Goal: Task Accomplishment & Management: Manage account settings

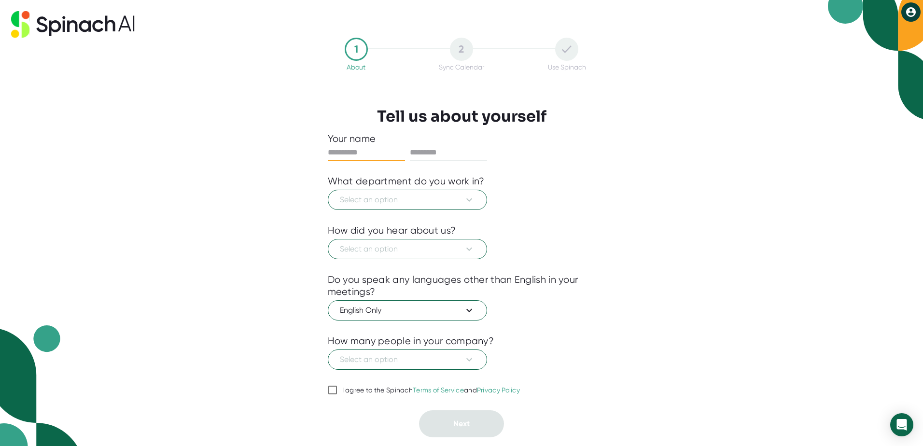
click at [382, 152] on input "text" at bounding box center [366, 152] width 77 height 15
type input "*******"
type input "*********"
click at [390, 200] on span "Select an option" at bounding box center [407, 200] width 135 height 12
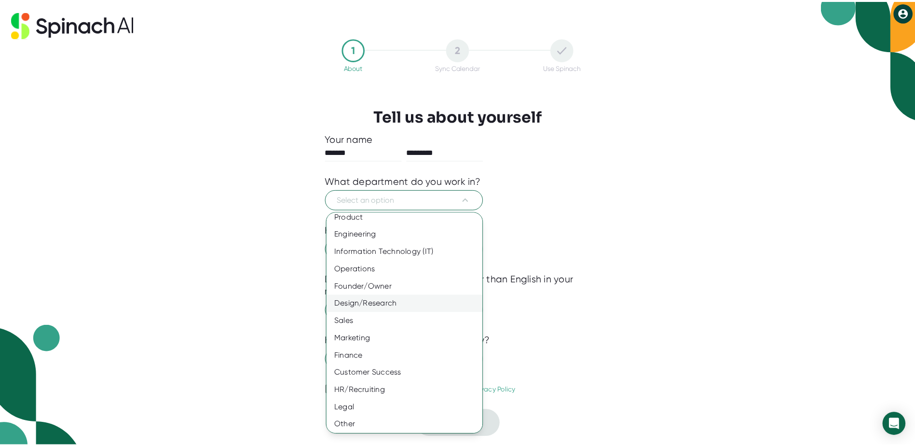
scroll to position [8, 0]
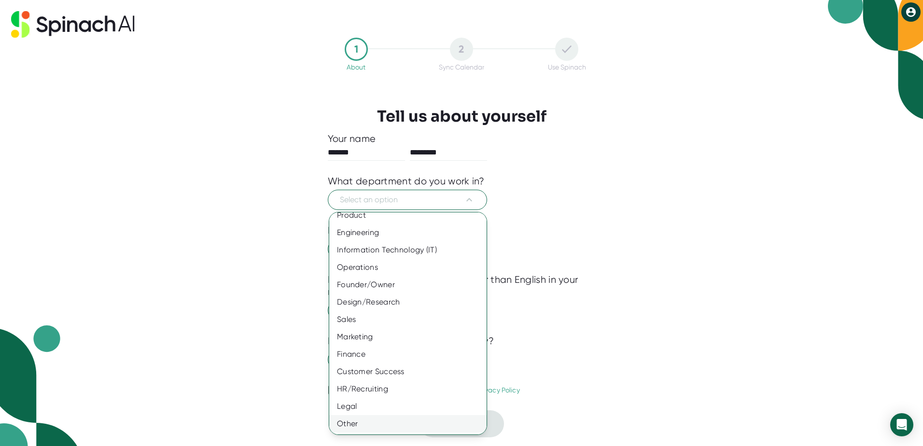
click at [352, 428] on div "Other" at bounding box center [411, 423] width 165 height 17
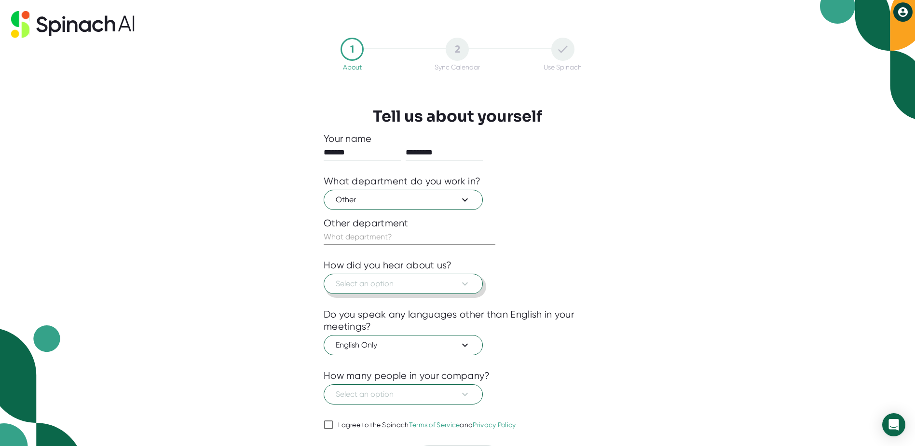
click at [383, 285] on span "Select an option" at bounding box center [403, 284] width 135 height 12
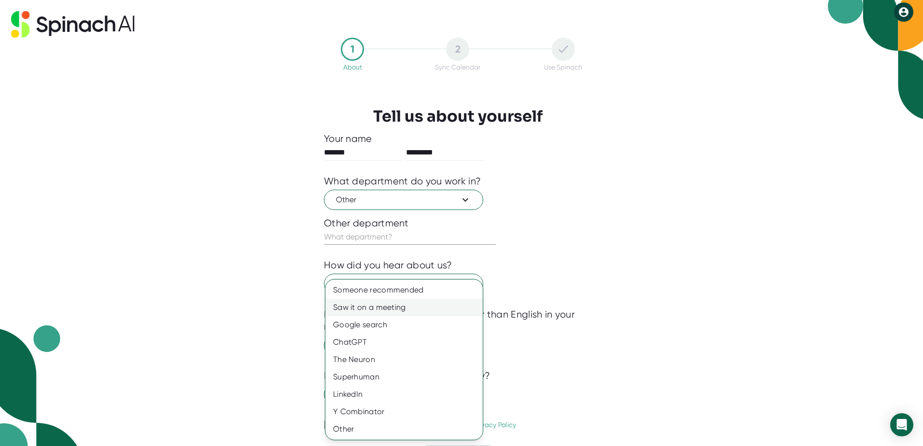
click at [374, 307] on div "Saw it on a meeting" at bounding box center [403, 307] width 157 height 17
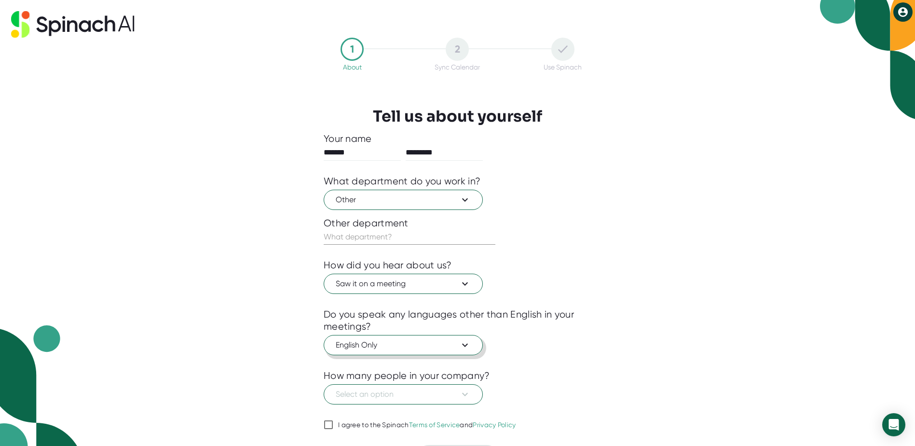
click at [369, 345] on span "English Only" at bounding box center [403, 345] width 135 height 12
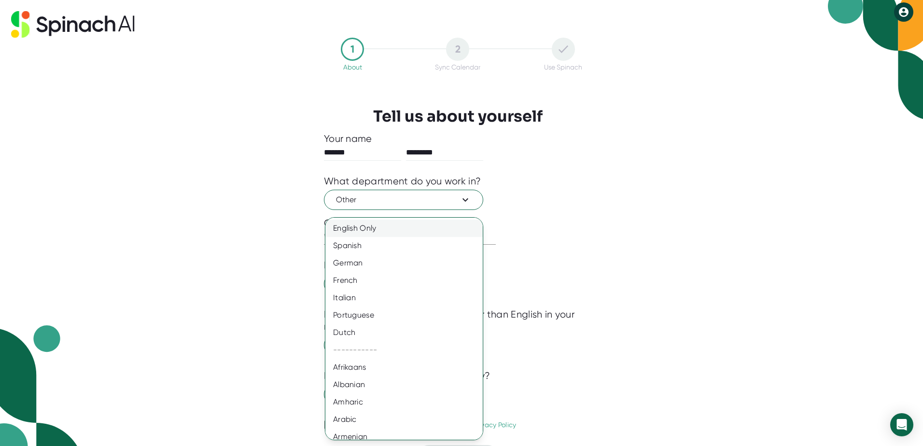
click at [376, 226] on div "English Only" at bounding box center [407, 228] width 165 height 17
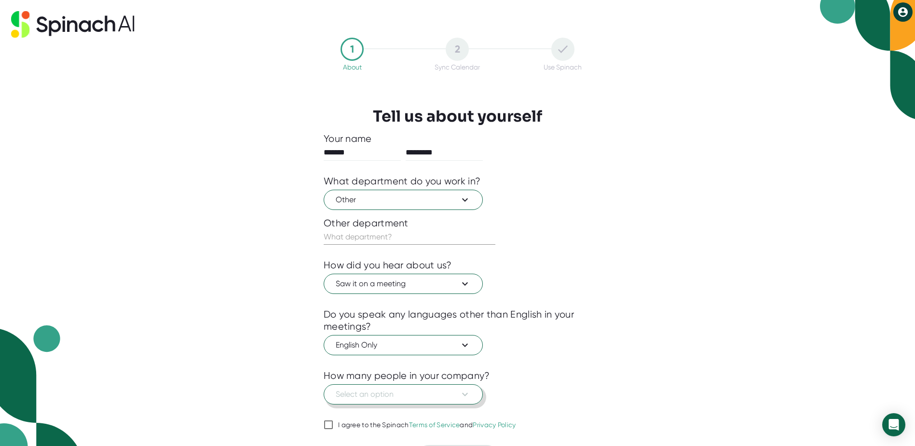
click at [384, 392] on span "Select an option" at bounding box center [403, 394] width 135 height 12
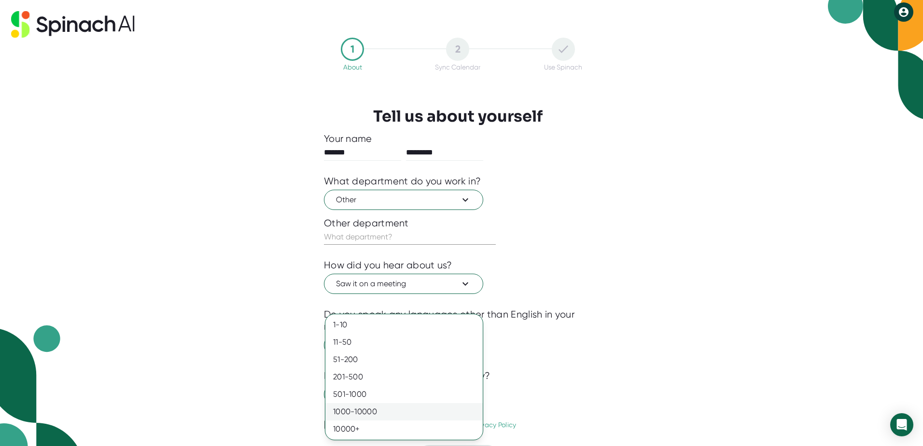
click at [377, 409] on div "1000-10000" at bounding box center [403, 411] width 157 height 17
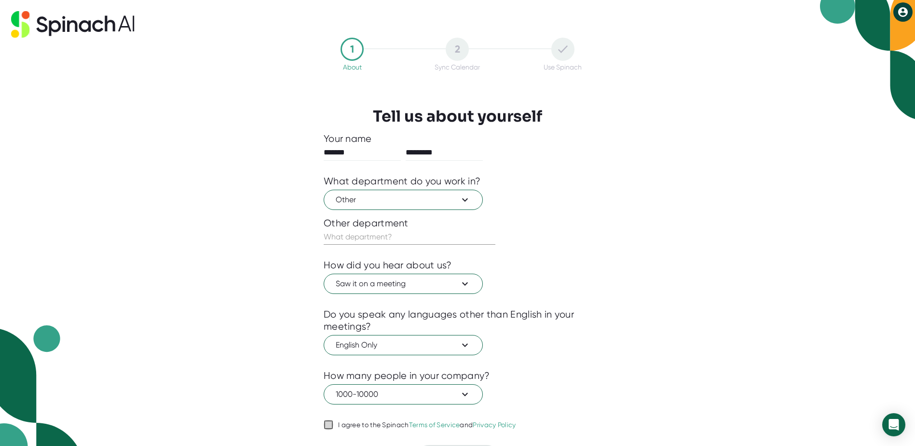
click at [330, 423] on input "I agree to the Spinach Terms of Service and Privacy Policy" at bounding box center [329, 425] width 10 height 12
checkbox input "true"
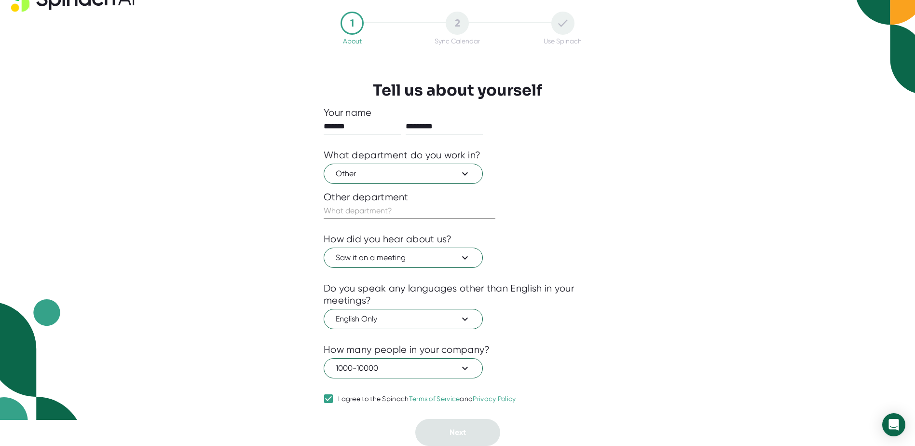
click at [559, 345] on div "How many people in your company?" at bounding box center [458, 350] width 268 height 12
drag, startPoint x: 461, startPoint y: 118, endPoint x: 459, endPoint y: 124, distance: 6.1
click at [460, 123] on div "Your name ******* *********" at bounding box center [458, 121] width 268 height 28
drag, startPoint x: 385, startPoint y: 120, endPoint x: 378, endPoint y: 125, distance: 7.6
click at [384, 121] on input "*******" at bounding box center [362, 126] width 77 height 15
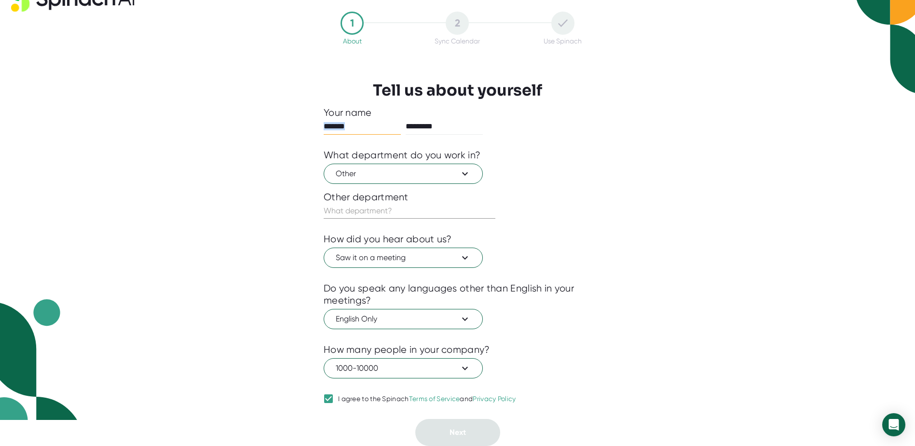
click at [366, 123] on input "*******" at bounding box center [362, 126] width 77 height 15
type input "*******"
click at [456, 121] on input "*********" at bounding box center [444, 126] width 77 height 15
type input "*********"
click at [744, 240] on div "1 About 2 Sync Calendar Use Spinach Tell us about yourself Your name ******* **…" at bounding box center [457, 197] width 915 height 446
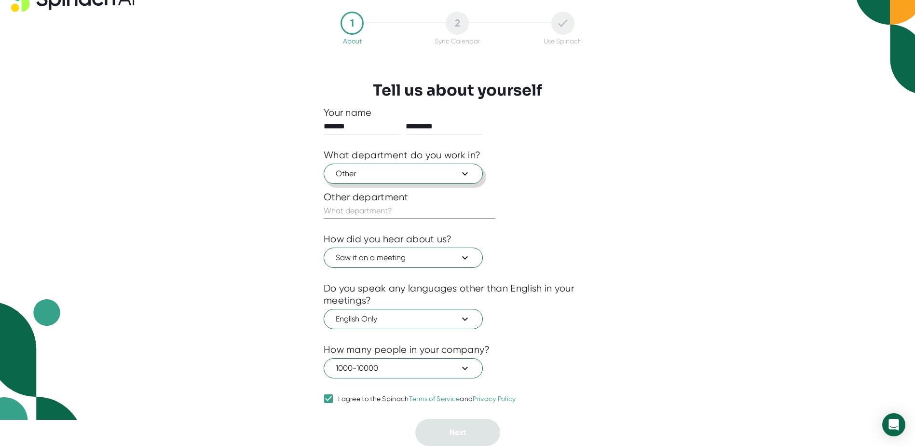
scroll to position [0, 0]
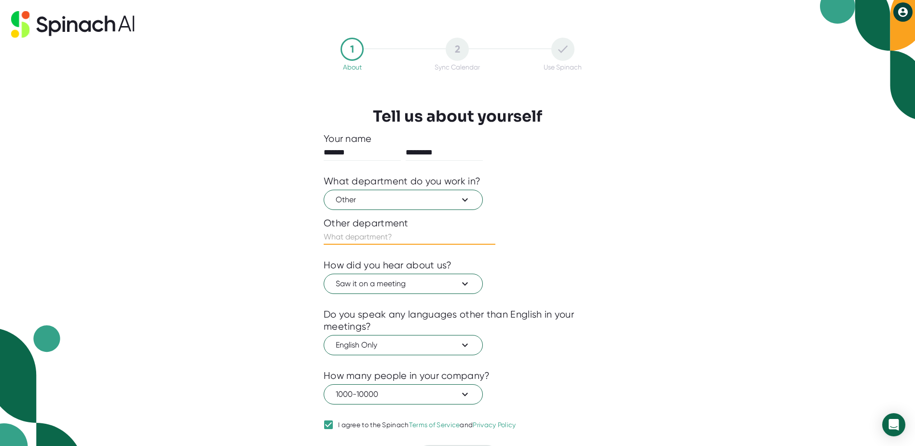
click at [415, 233] on input "text" at bounding box center [410, 236] width 172 height 15
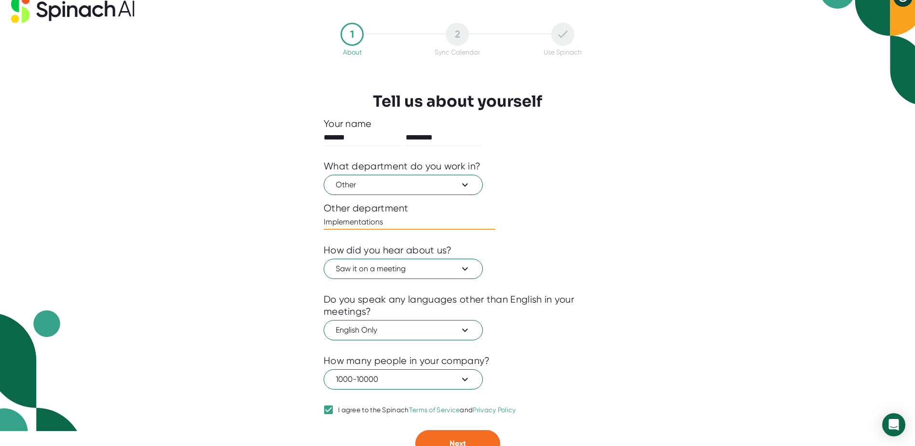
scroll to position [26, 0]
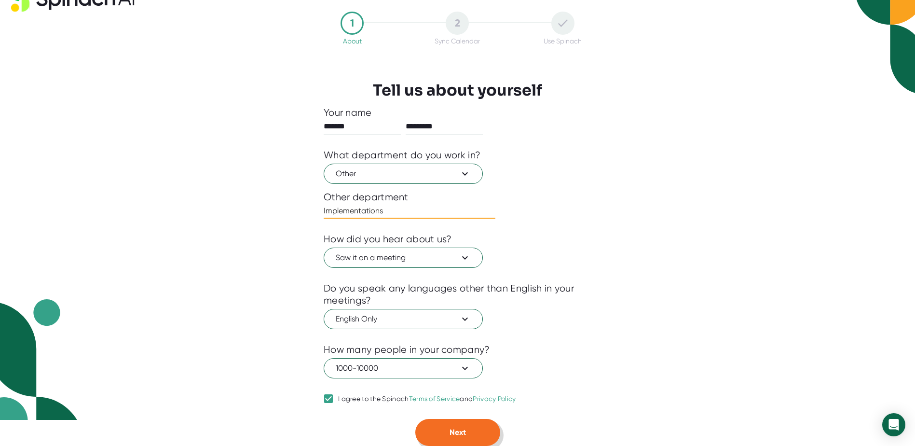
type input "Implementations"
click at [462, 434] on span "Next" at bounding box center [458, 432] width 16 height 9
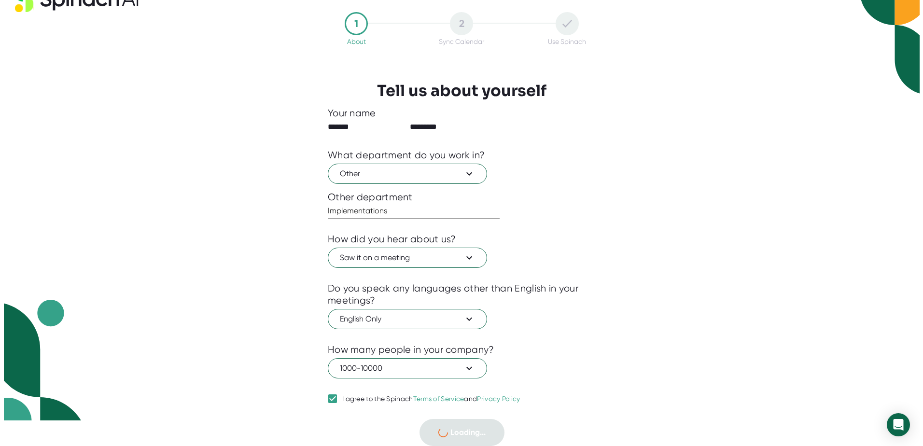
scroll to position [0, 0]
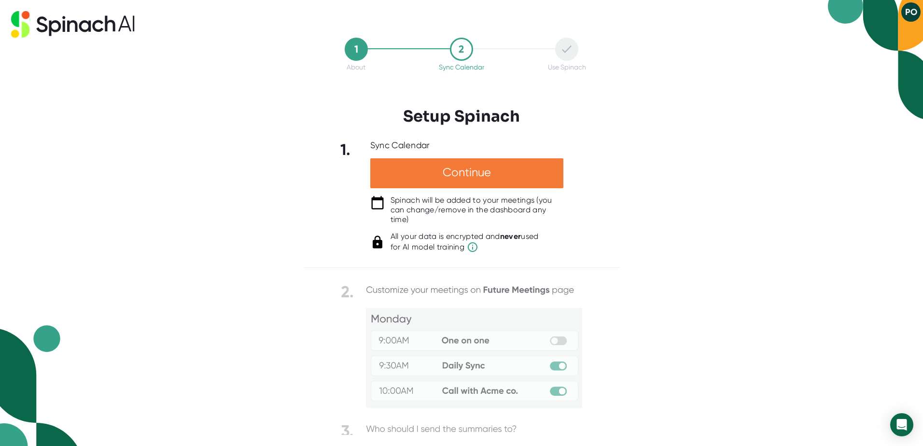
click at [498, 179] on div "Continue" at bounding box center [466, 173] width 193 height 30
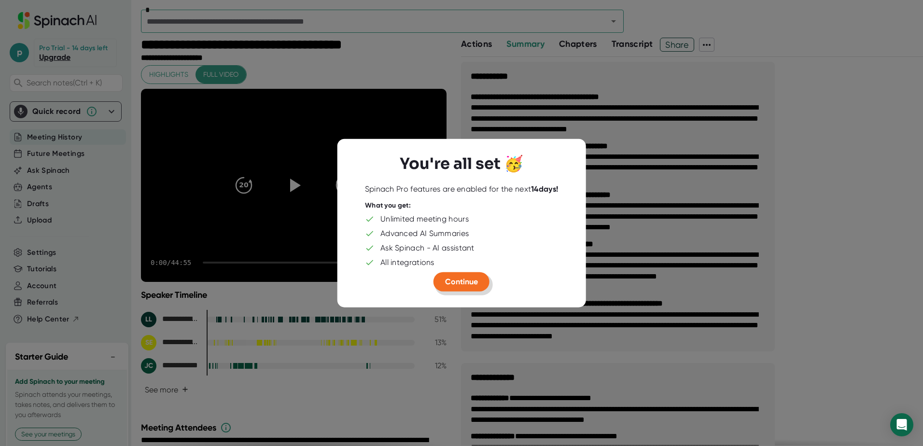
click at [458, 283] on span "Continue" at bounding box center [461, 281] width 33 height 9
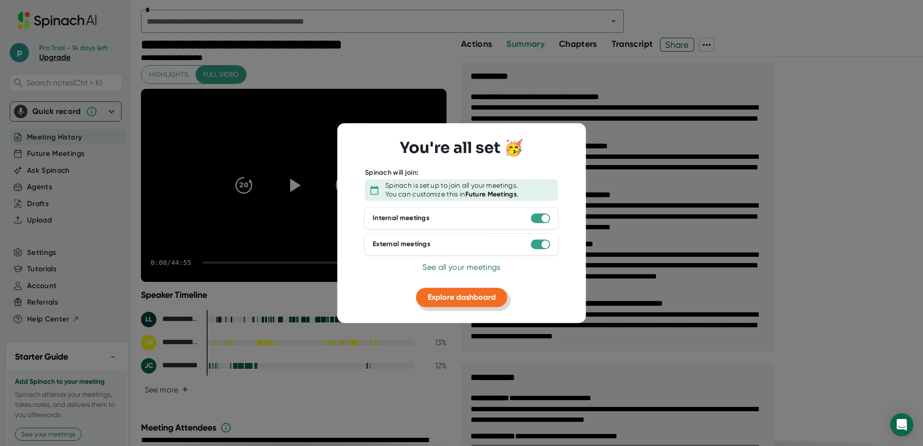
click at [467, 298] on span "Explore dashboard" at bounding box center [462, 296] width 68 height 9
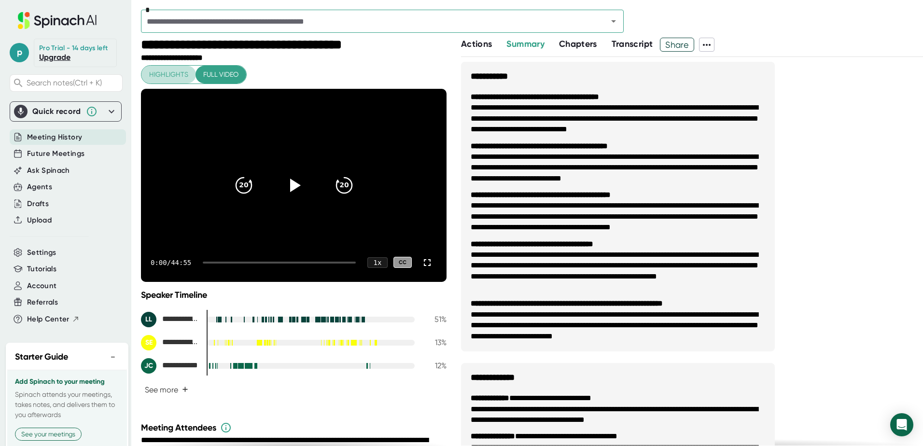
click at [173, 77] on span "Highlights" at bounding box center [168, 75] width 39 height 12
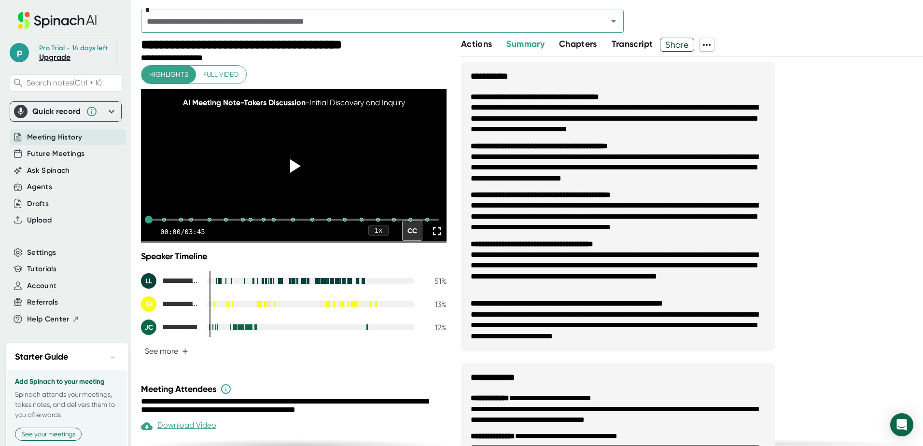
click at [707, 46] on icon at bounding box center [707, 45] width 12 height 12
click at [837, 107] on div at bounding box center [461, 223] width 923 height 446
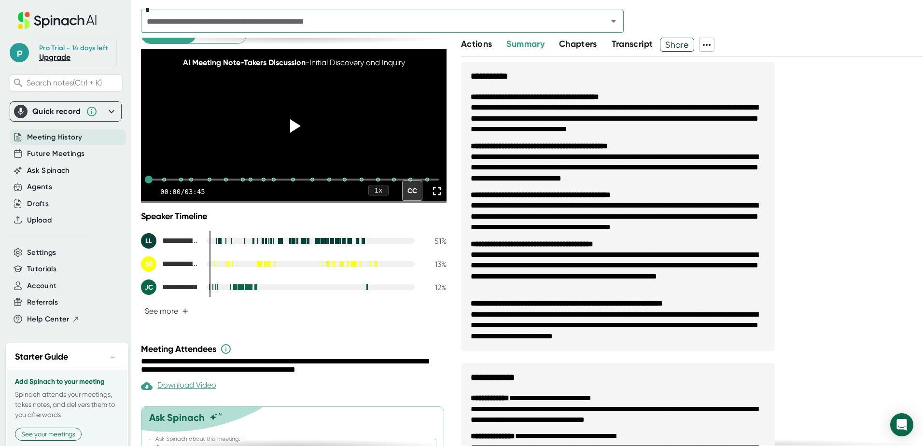
scroll to position [103, 0]
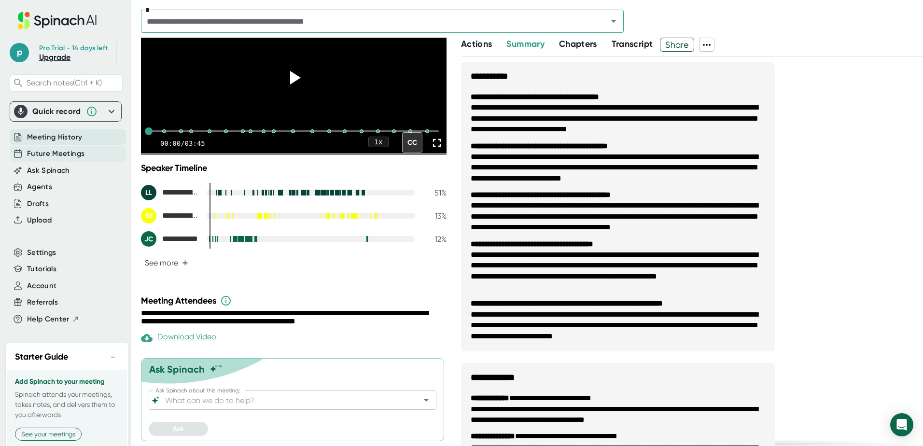
click at [59, 159] on span "Future Meetings" at bounding box center [55, 153] width 57 height 11
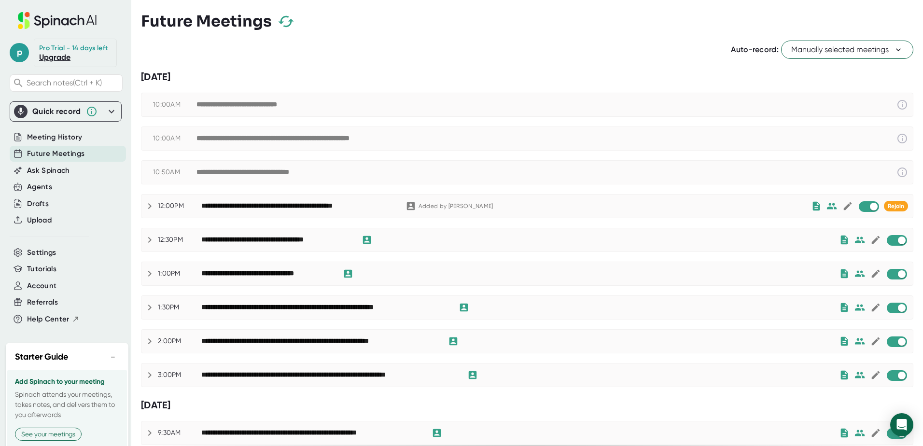
click at [884, 47] on span "Manually selected meetings" at bounding box center [847, 50] width 112 height 12
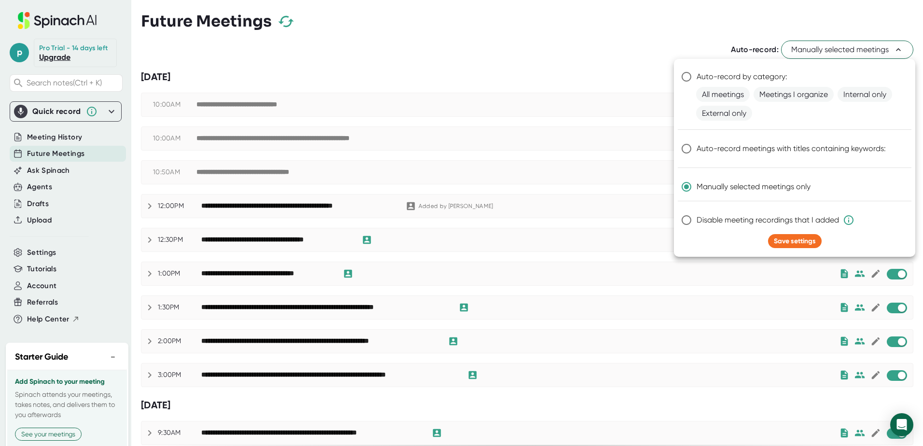
click at [609, 50] on div at bounding box center [461, 223] width 923 height 446
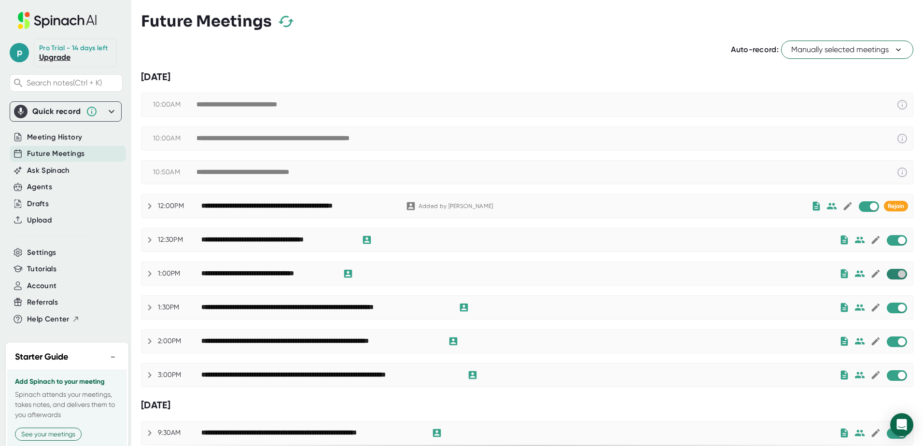
click at [893, 274] on input "checkbox" at bounding box center [902, 274] width 28 height 9
checkbox input "true"
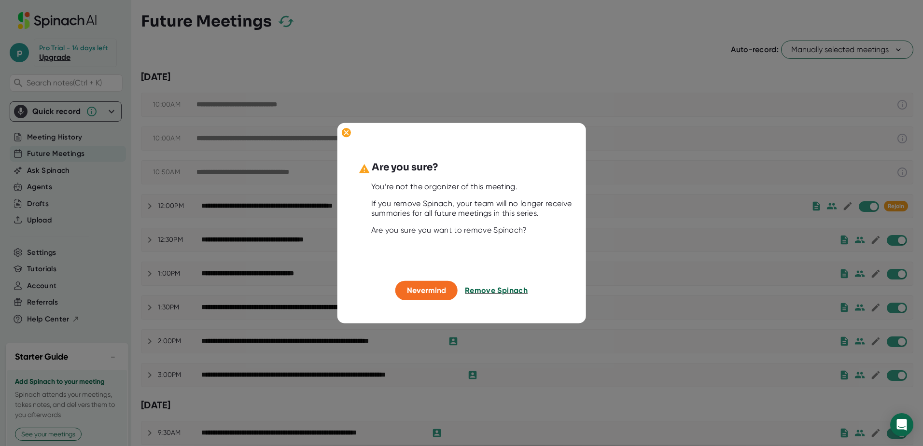
click at [493, 289] on span "Remove Spinach" at bounding box center [496, 290] width 63 height 9
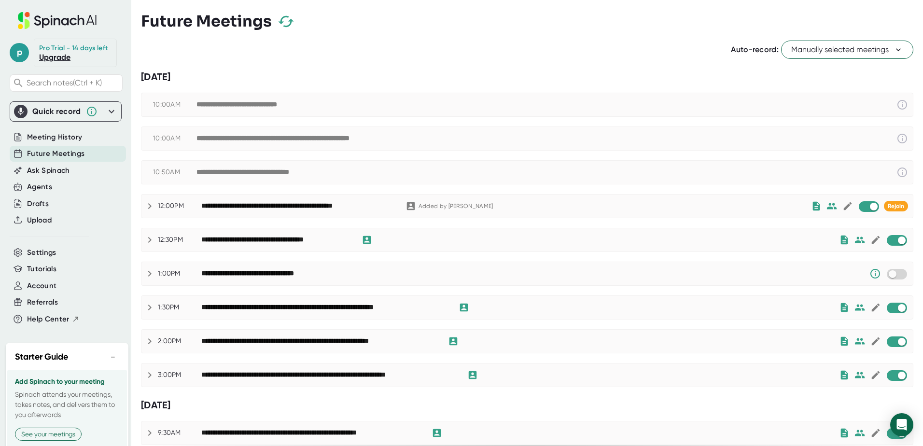
click at [836, 53] on span "Manually selected meetings" at bounding box center [847, 50] width 112 height 12
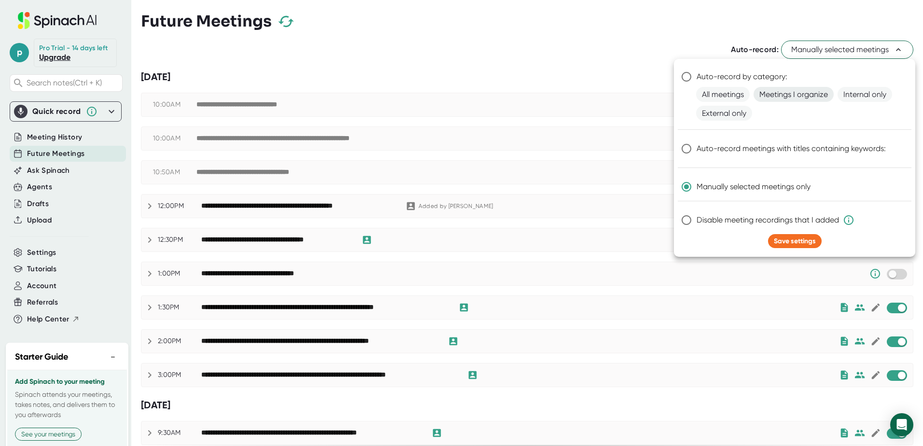
click at [778, 97] on span "Meetings I organize" at bounding box center [793, 94] width 80 height 15
radio input "true"
click at [792, 242] on span "Save settings" at bounding box center [795, 241] width 42 height 8
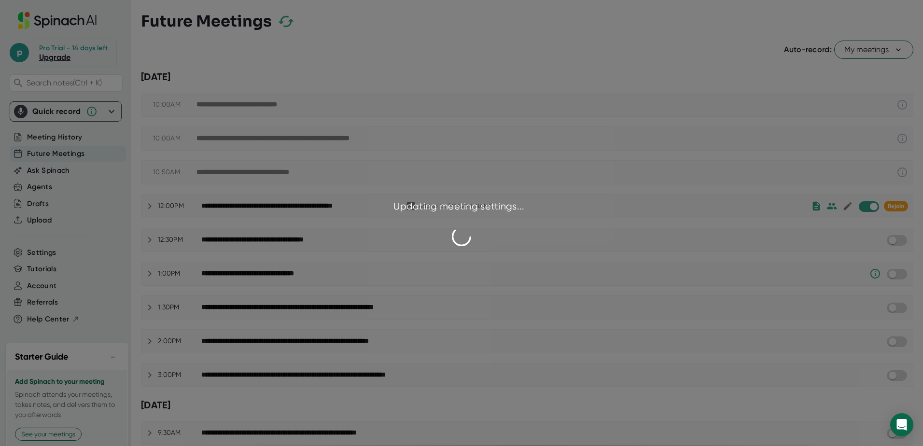
checkbox input "false"
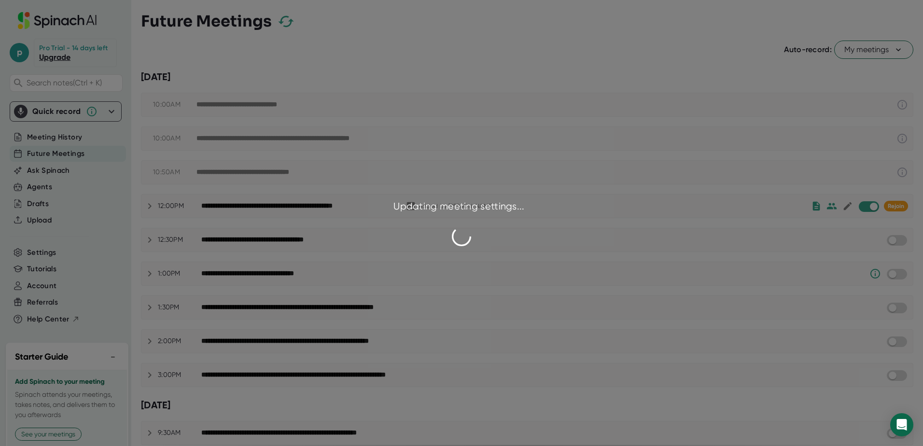
checkbox input "false"
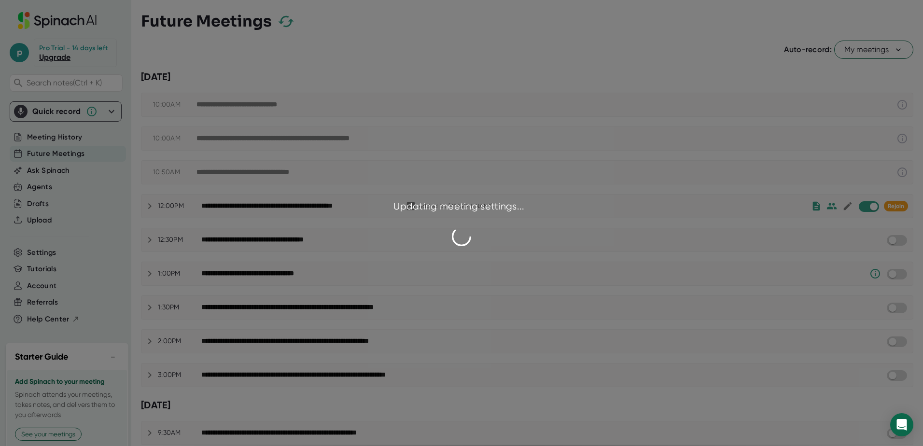
checkbox input "false"
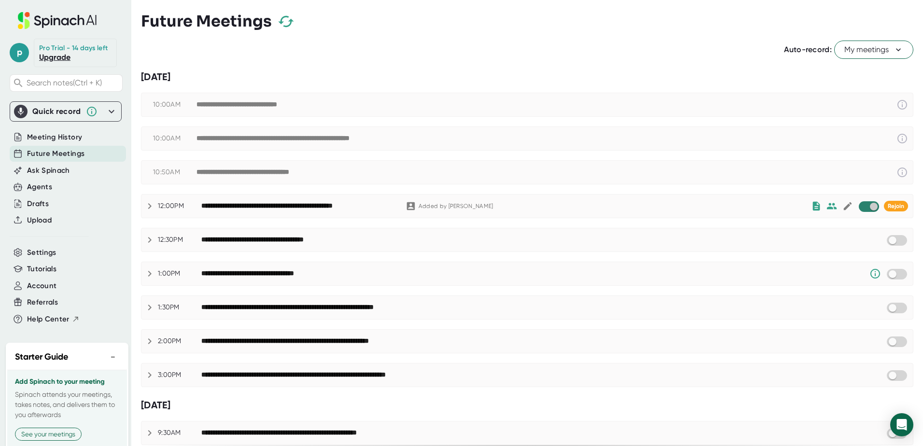
click at [863, 208] on input "checkbox" at bounding box center [874, 206] width 28 height 9
checkbox input "true"
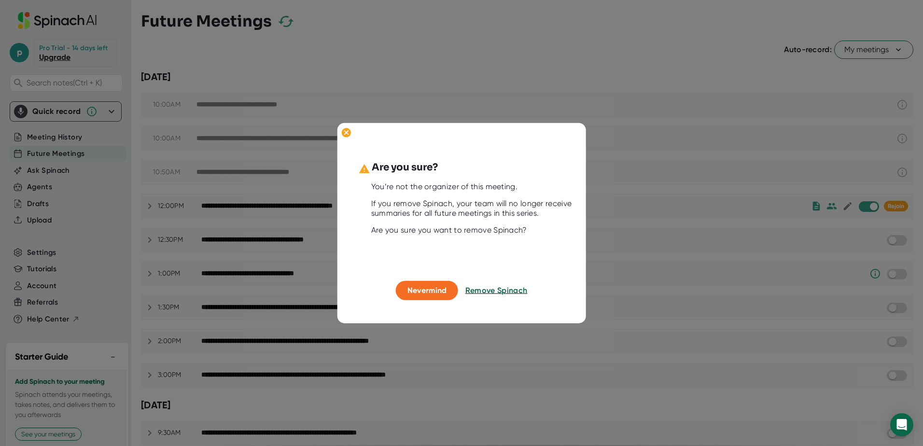
click at [499, 289] on span "Remove Spinach" at bounding box center [496, 290] width 62 height 9
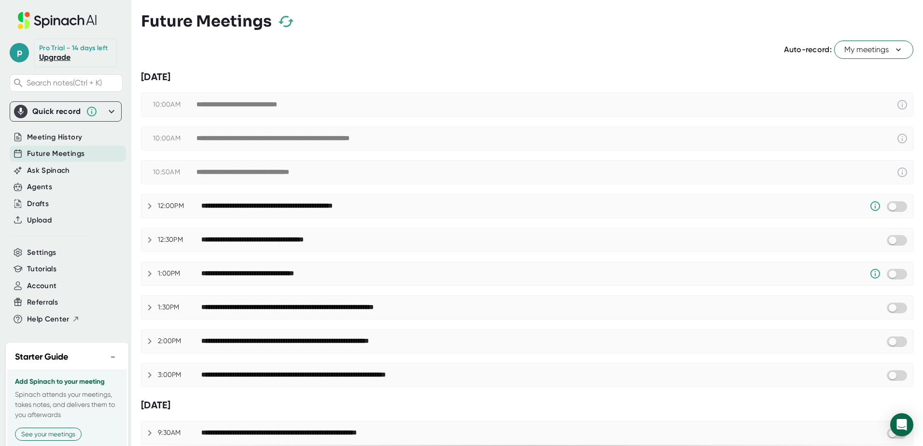
click at [853, 51] on span "My meetings" at bounding box center [873, 50] width 59 height 12
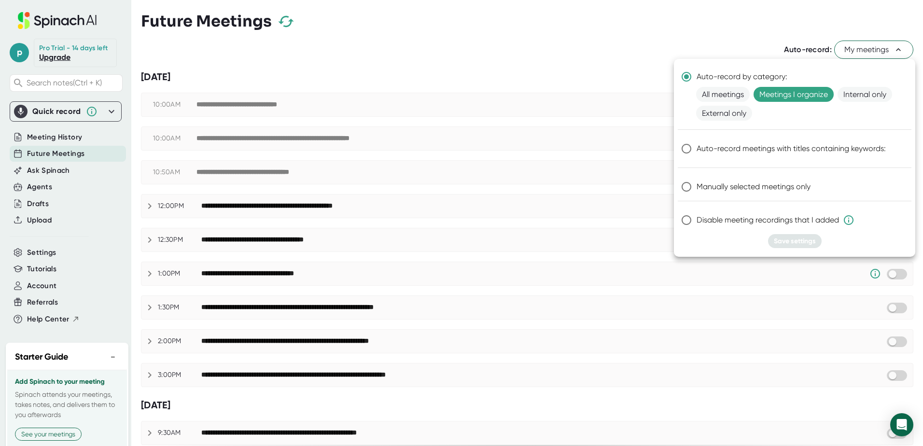
click at [722, 40] on div at bounding box center [461, 223] width 923 height 446
